Goal: Find specific page/section: Find specific page/section

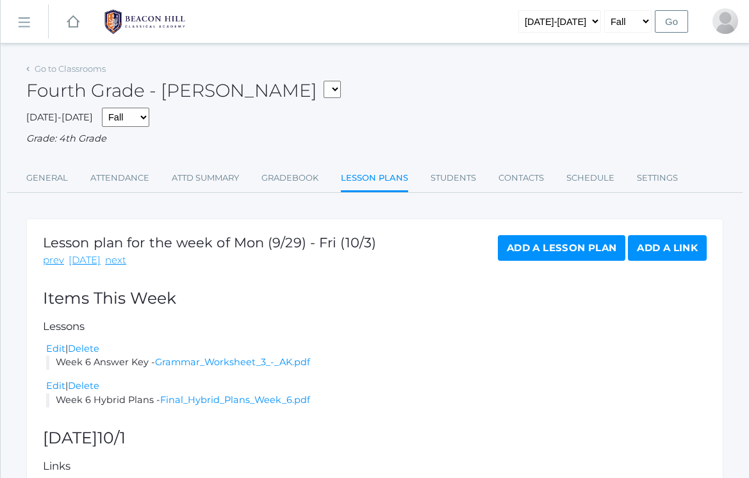
click at [30, 20] on rect at bounding box center [23, 23] width 20 height 20
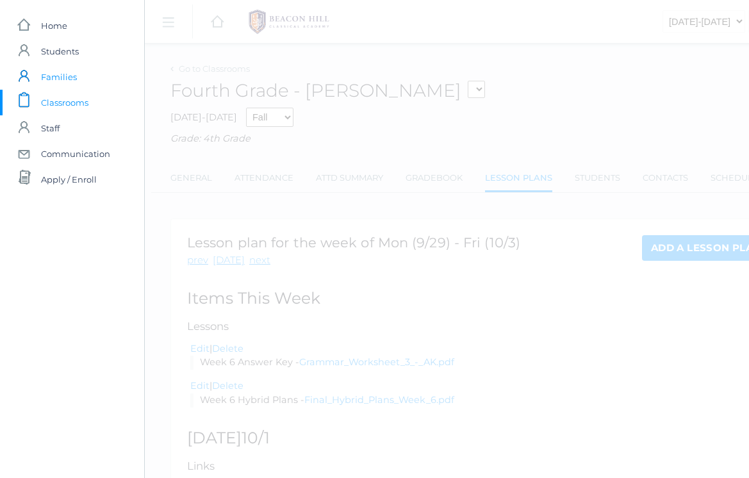
click at [69, 74] on span "Families" at bounding box center [59, 77] width 36 height 26
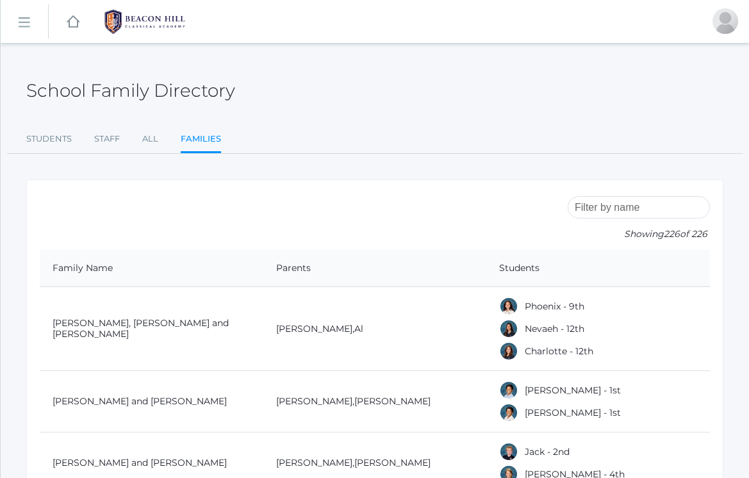
click at [608, 199] on input "search" at bounding box center [638, 207] width 142 height 22
paste input "[PERSON_NAME]"
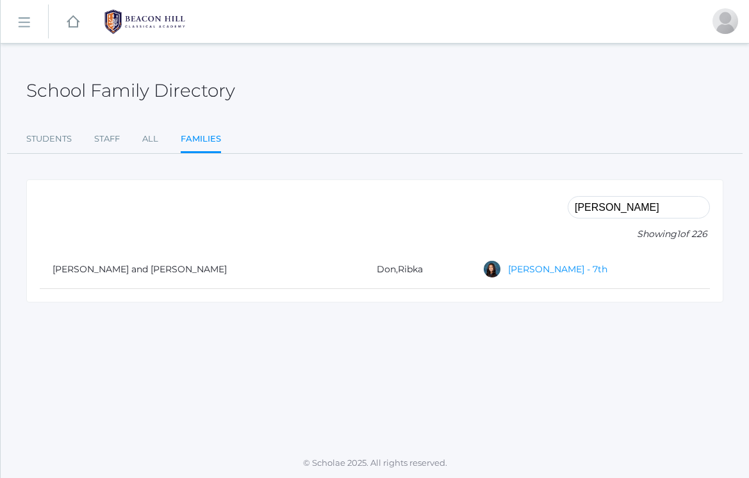
type input "[PERSON_NAME]"
click at [534, 270] on link "[PERSON_NAME] - 7th" at bounding box center [557, 269] width 99 height 12
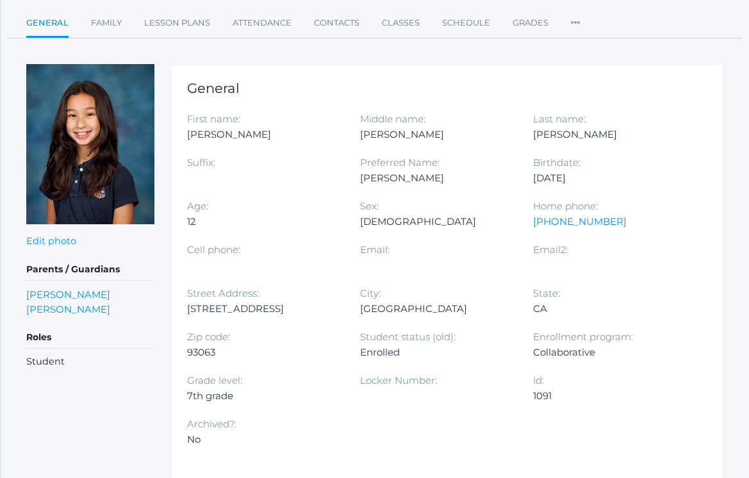
scroll to position [102, 0]
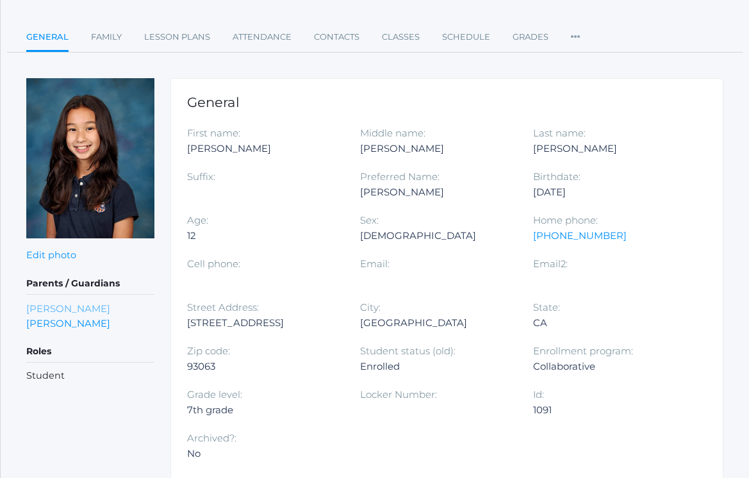
click at [50, 308] on link "[PERSON_NAME]" at bounding box center [68, 308] width 84 height 15
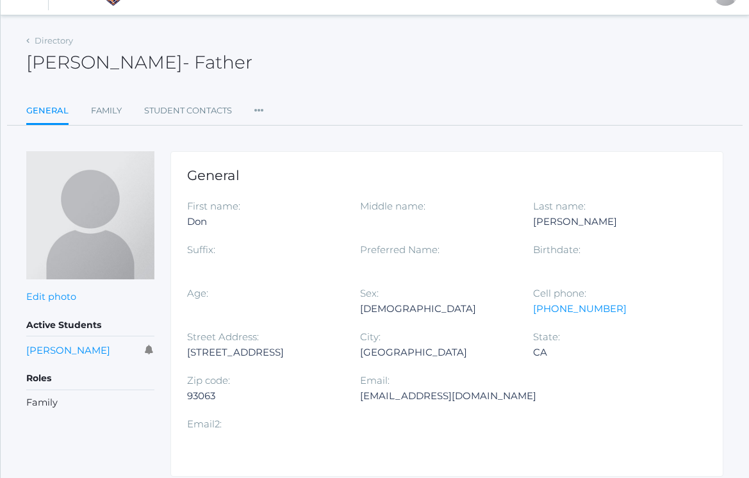
scroll to position [28, 0]
click at [54, 350] on link "[PERSON_NAME]" at bounding box center [68, 351] width 84 height 12
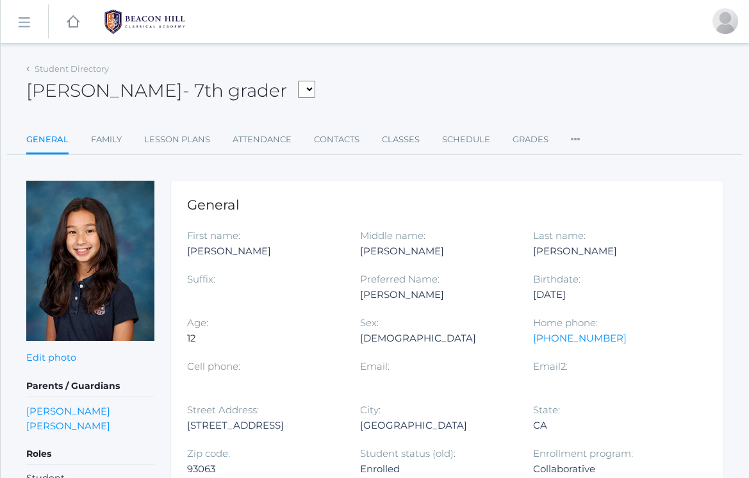
scroll to position [28, 0]
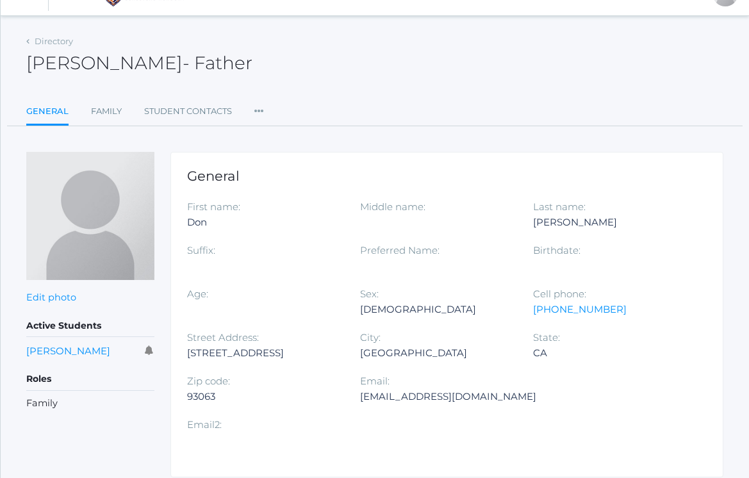
scroll to position [102, 0]
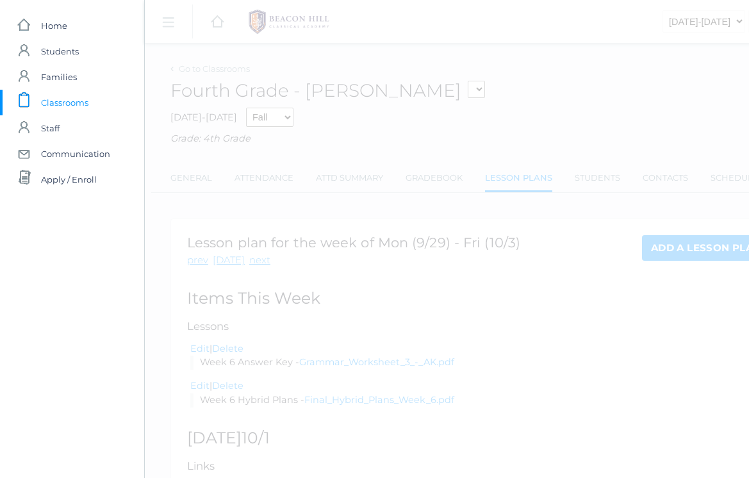
click at [460, 170] on div "icons/ui/navigation/hamburger Created with Sketch. icons/ui/navigation/home Cre…" at bounding box center [518, 341] width 749 height 683
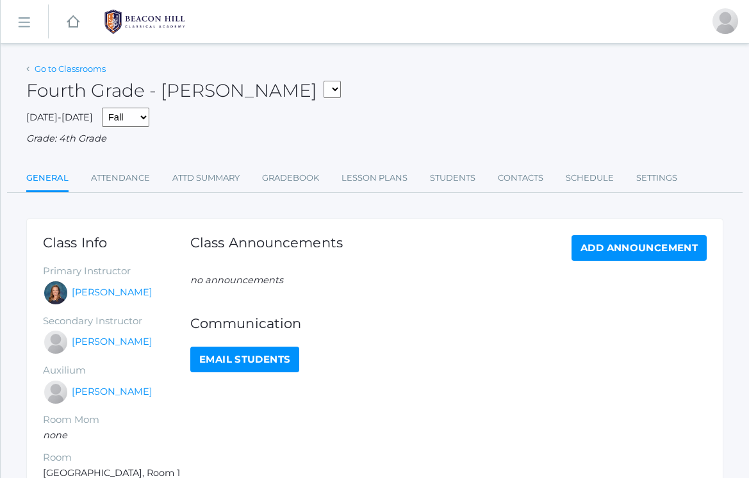
click at [83, 72] on link "Go to Classrooms" at bounding box center [70, 68] width 71 height 10
